Goal: Task Accomplishment & Management: Use online tool/utility

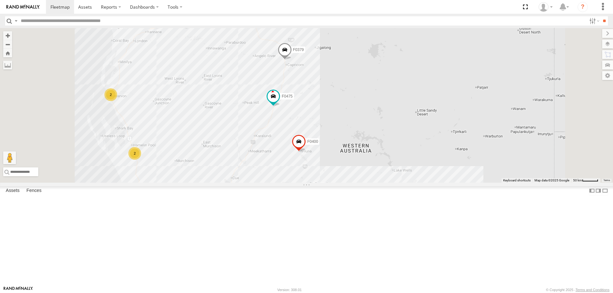
drag, startPoint x: 245, startPoint y: 89, endPoint x: 246, endPoint y: 123, distance: 33.9
click at [246, 119] on div "Cage175 TL283 MV283 F0347 PM850 F0475 PM728 PM732 Cage234 Cage101 F0400 F0379 D…" at bounding box center [306, 105] width 613 height 155
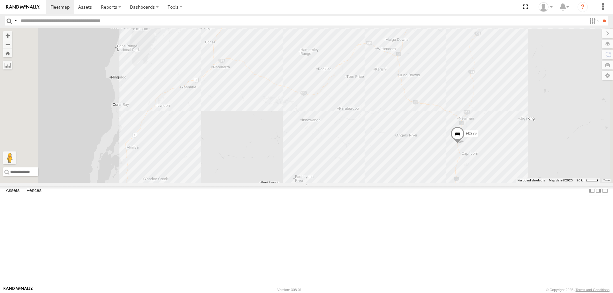
drag, startPoint x: 220, startPoint y: 158, endPoint x: 231, endPoint y: 152, distance: 12.6
click at [231, 152] on div "Cage175 TL283 MV283 F0347 PM850 F0475 PM728 PM732 Cage234 Cage101 F0400 F0379 D…" at bounding box center [306, 105] width 613 height 155
click at [12, 65] on label at bounding box center [7, 65] width 9 height 9
drag, startPoint x: 175, startPoint y: 67, endPoint x: 179, endPoint y: 71, distance: 6.1
click at [0, 0] on label at bounding box center [0, 0] width 0 height 0
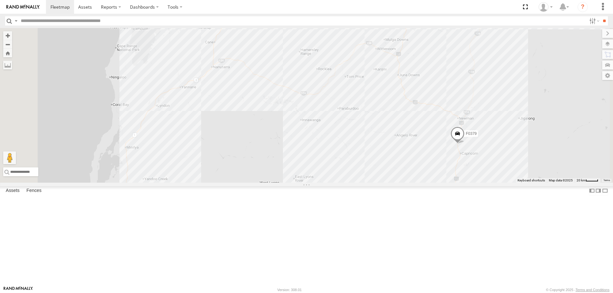
click at [223, 173] on div "Cage175 TL283 MV283 F0347 PM850 F0475 PM728 PM732 Cage234 Cage101 F0400 F0379 D…" at bounding box center [306, 105] width 613 height 155
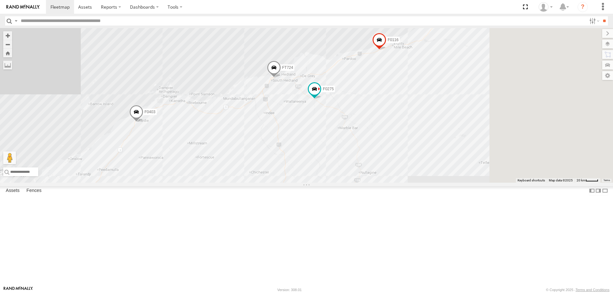
drag, startPoint x: 309, startPoint y: 124, endPoint x: 204, endPoint y: 244, distance: 158.8
click at [204, 183] on div "Cage175 TL283 MV283 F0347 PM850 F0475 PM728 PM732 Cage234 Cage101 F0400 F0379 D…" at bounding box center [306, 105] width 613 height 155
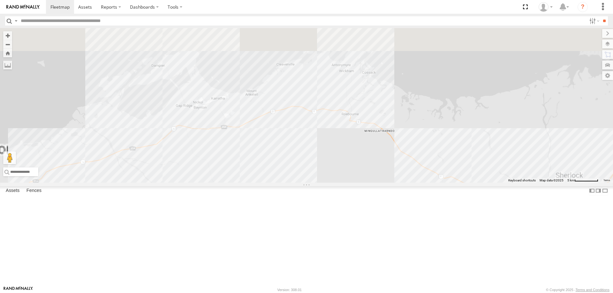
drag, startPoint x: 295, startPoint y: 172, endPoint x: 255, endPoint y: 233, distance: 72.5
click at [254, 183] on div "Cage175 TL283 MV283 F0347 PM850 F0475 PM728 PM732 Cage234 Cage101 F0400 F0379 D…" at bounding box center [306, 105] width 613 height 155
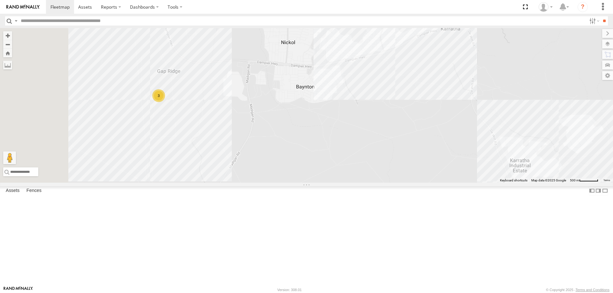
drag, startPoint x: 221, startPoint y: 173, endPoint x: 278, endPoint y: 171, distance: 57.2
click at [278, 171] on div "Cage175 TL283 MV283 F0347 PM850 F0475 PM728 PM732 Cage234 Cage101 F0400 F0379 D…" at bounding box center [306, 105] width 613 height 155
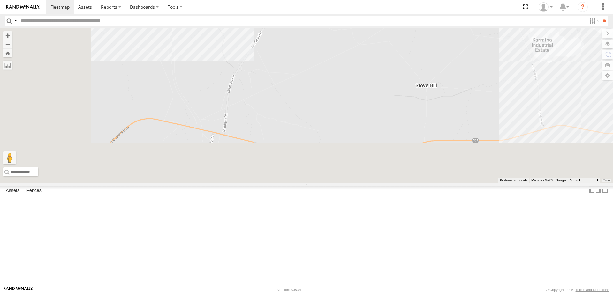
drag, startPoint x: 322, startPoint y: 227, endPoint x: 345, endPoint y: 100, distance: 128.8
click at [345, 100] on div "Cage175 TL283 MV283 F0347 PM850 F0475 PM728 PM732 Cage234 Cage101 F0400 F0379 D…" at bounding box center [306, 105] width 613 height 155
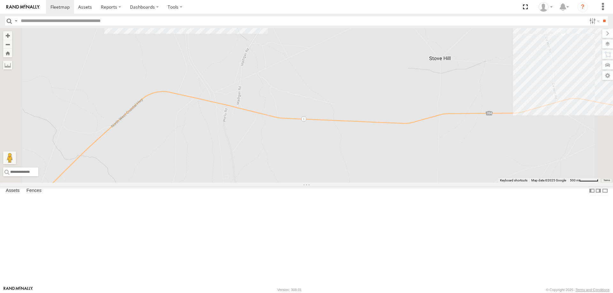
click at [317, 159] on div "Cage175 TL283 MV283 F0347 PM850 F0475 PM728 PM732 Cage234 Cage101 F0400 F0379 D…" at bounding box center [306, 105] width 613 height 155
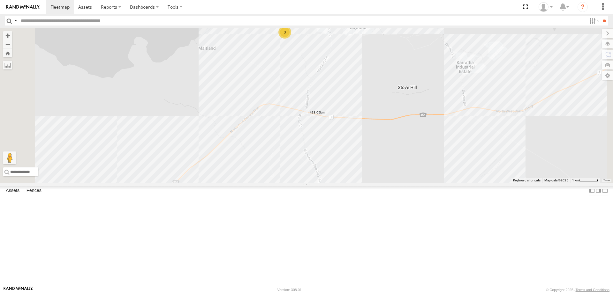
drag, startPoint x: 364, startPoint y: 203, endPoint x: 410, endPoint y: 121, distance: 94.5
click at [409, 120] on div "Cage175 TL283 MV283 F0347 PM850 F0475 PM728 PM732 Cage234 Cage101 F0400 F0379 D…" at bounding box center [306, 105] width 613 height 155
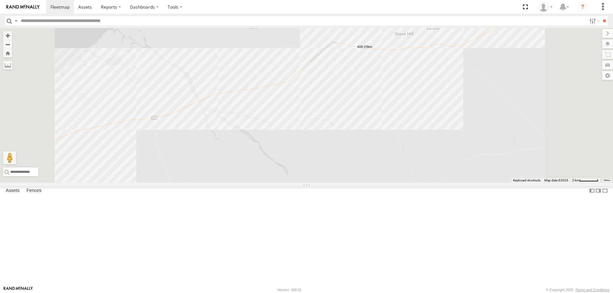
drag, startPoint x: 331, startPoint y: 204, endPoint x: 423, endPoint y: 143, distance: 110.0
click at [423, 143] on div "Cage175 TL283 MV283 F0347 PM850 F0475 PM728 PM732 Cage234 Cage101 F0400 F0379 D…" at bounding box center [306, 105] width 613 height 155
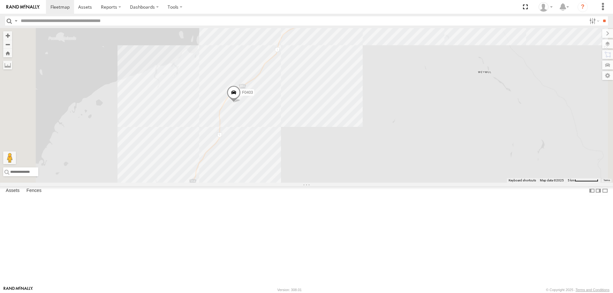
drag, startPoint x: 380, startPoint y: 206, endPoint x: 391, endPoint y: 152, distance: 55.4
click at [391, 152] on div "Cage175 TL283 MV283 F0347 PM850 F0475 PM728 PM732 Cage234 Cage101 F0400 F0379 D…" at bounding box center [306, 105] width 613 height 155
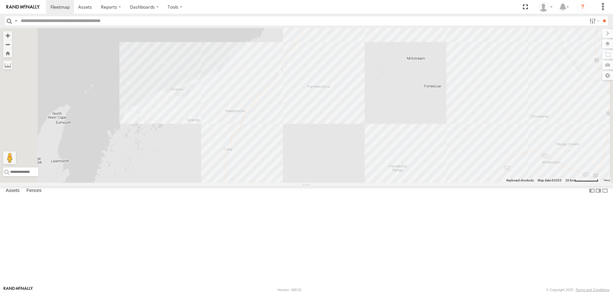
drag, startPoint x: 383, startPoint y: 232, endPoint x: 408, endPoint y: 132, distance: 103.4
click at [408, 132] on div "Cage175 TL283 MV283 F0347 PM850 F0475 PM728 PM732 Cage234 Cage101 F0400 F0379 D…" at bounding box center [306, 105] width 613 height 155
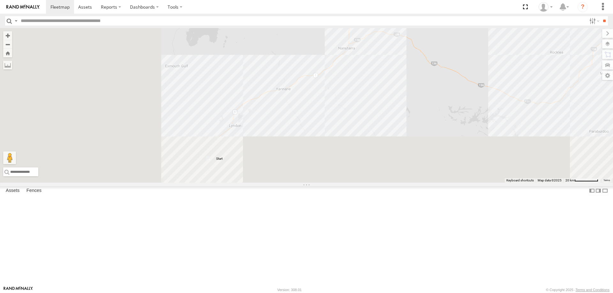
drag, startPoint x: 353, startPoint y: 264, endPoint x: 475, endPoint y: 119, distance: 188.7
click at [475, 119] on div "Cage175 TL283 MV283 F0347 PM850 F0475 PM728 PM732 Cage234 Cage101 F0400 F0379 D…" at bounding box center [306, 105] width 613 height 155
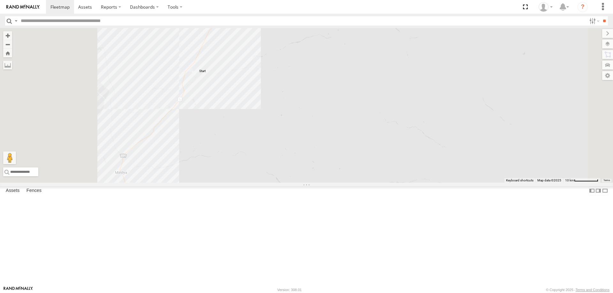
drag, startPoint x: 291, startPoint y: 208, endPoint x: 345, endPoint y: 175, distance: 63.3
click at [345, 175] on div "Cage175 TL283 MV283 F0347 PM850 F0475 PM728 PM732 Cage234 Cage101 F0400 F0379 D…" at bounding box center [306, 105] width 613 height 155
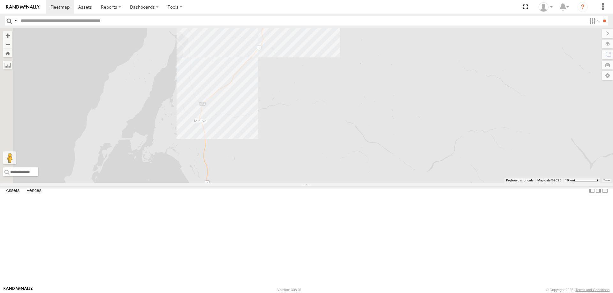
click at [0, 0] on label at bounding box center [0, 0] width 0 height 0
click at [279, 173] on div "Cage175 TL283 MV283 F0347 PM850 F0475 PM728 PM732 Cage234 Cage101 F0400 F0379 D…" at bounding box center [306, 105] width 613 height 155
click at [342, 84] on div "Cage175 TL283 MV283 F0347 PM850 F0475 PM728 PM732 Cage234 Cage101 F0400 F0379 D…" at bounding box center [306, 105] width 613 height 155
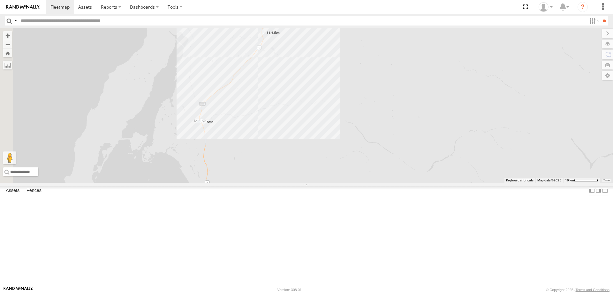
click at [0, 0] on label at bounding box center [0, 0] width 0 height 0
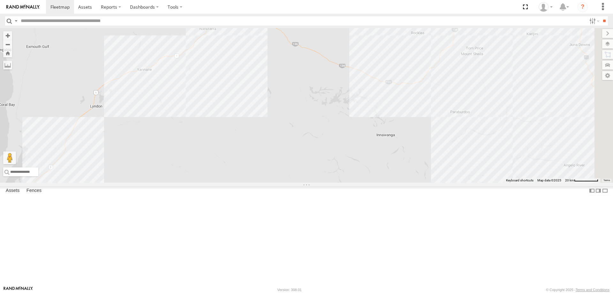
drag, startPoint x: 320, startPoint y: 112, endPoint x: 160, endPoint y: 200, distance: 183.3
click at [160, 183] on div "2" at bounding box center [306, 105] width 613 height 155
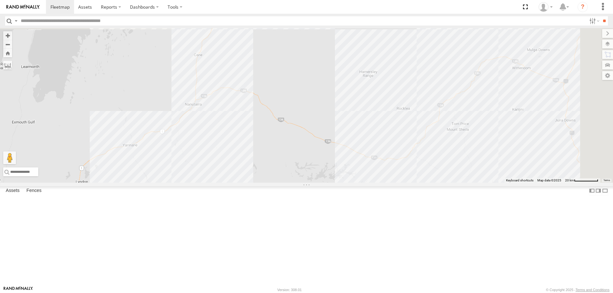
drag, startPoint x: 250, startPoint y: 85, endPoint x: 230, endPoint y: 161, distance: 78.0
click at [230, 161] on div "2" at bounding box center [306, 105] width 613 height 155
click at [0, 0] on label at bounding box center [0, 0] width 0 height 0
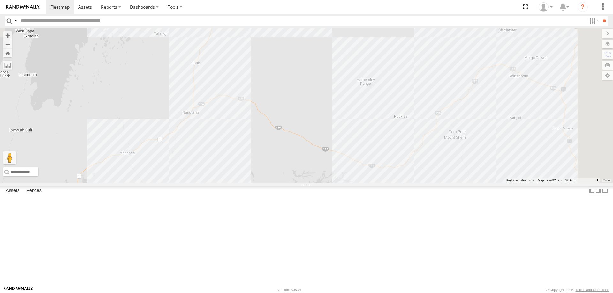
click at [275, 113] on div "2" at bounding box center [306, 105] width 613 height 155
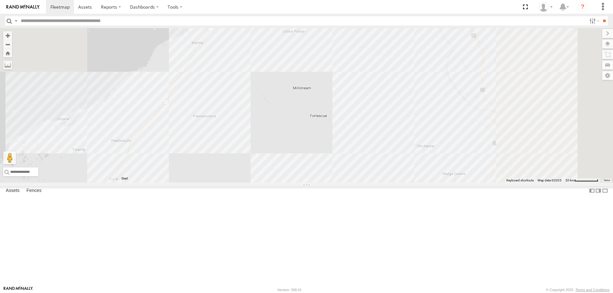
drag, startPoint x: 387, startPoint y: 54, endPoint x: 282, endPoint y: 210, distance: 187.9
click at [282, 183] on div "2" at bounding box center [306, 105] width 613 height 155
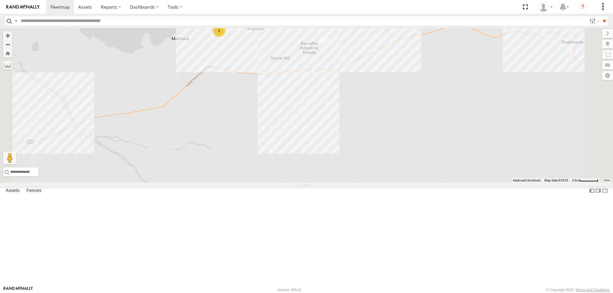
click at [311, 121] on div "FT724 F0403 3" at bounding box center [306, 105] width 613 height 155
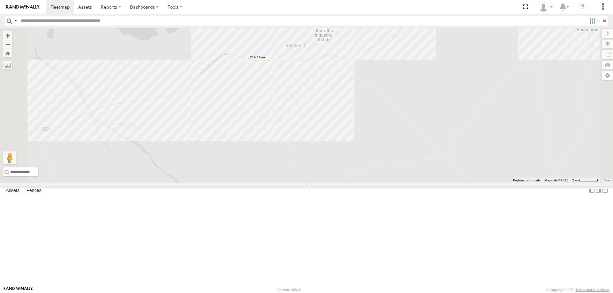
drag, startPoint x: 297, startPoint y: 163, endPoint x: 313, endPoint y: 151, distance: 19.5
click at [313, 151] on div "FT724 F0403 3" at bounding box center [306, 105] width 613 height 155
